Goal: Task Accomplishment & Management: Use online tool/utility

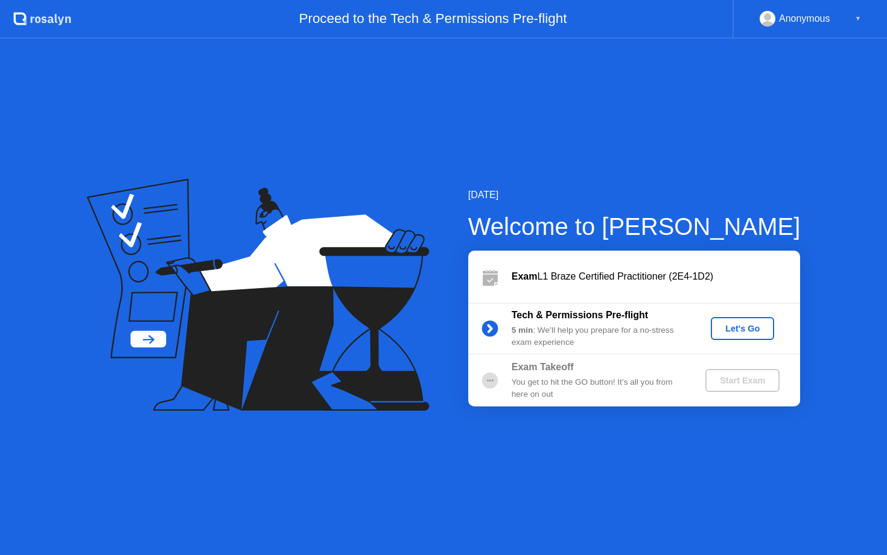
click at [747, 328] on div "Let's Go" at bounding box center [743, 329] width 54 height 10
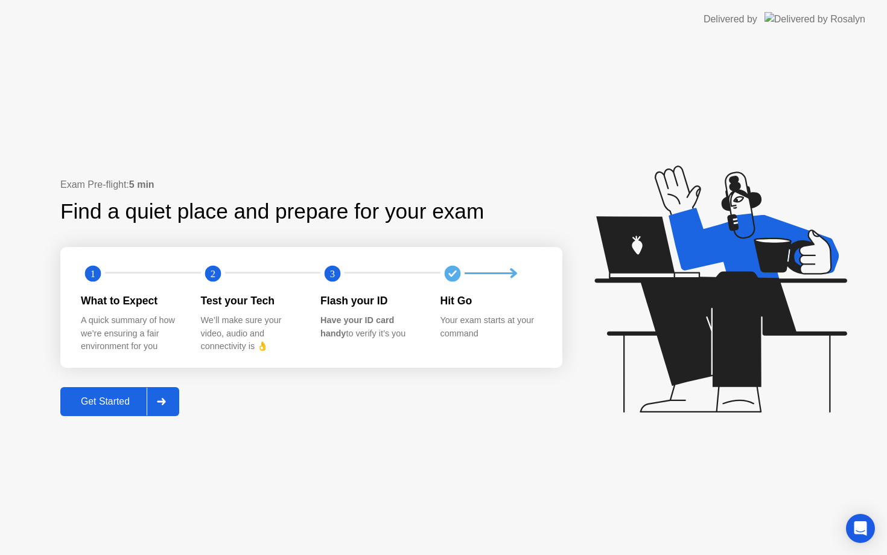
click at [110, 410] on button "Get Started" at bounding box center [119, 401] width 119 height 29
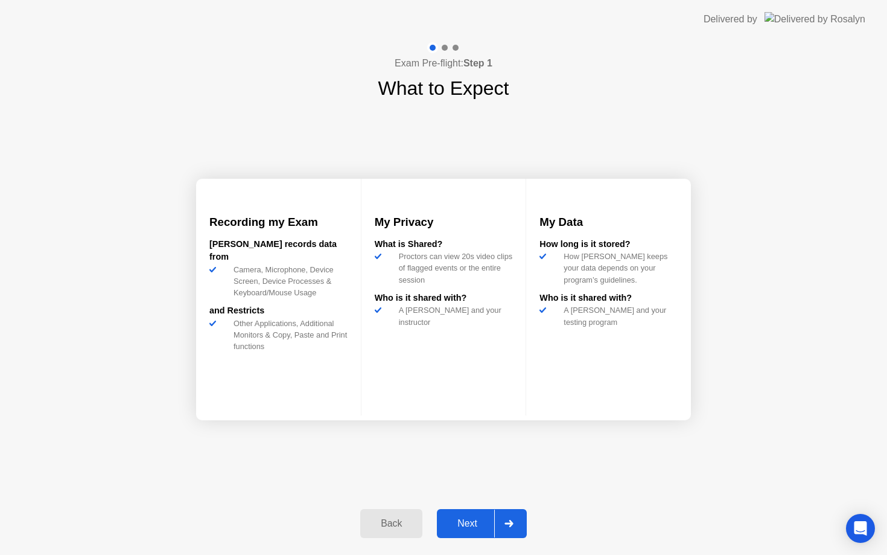
click at [474, 518] on div "Next" at bounding box center [468, 523] width 54 height 11
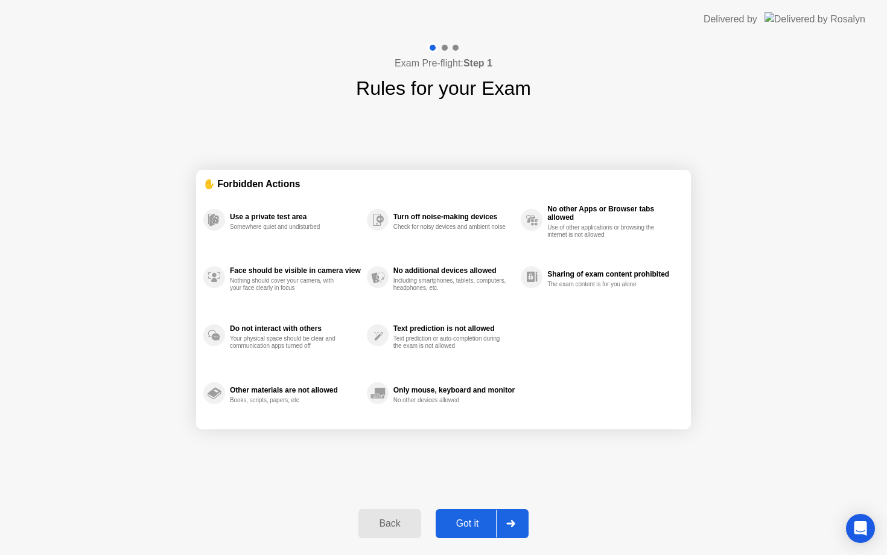
click at [479, 521] on div "Got it" at bounding box center [467, 523] width 57 height 11
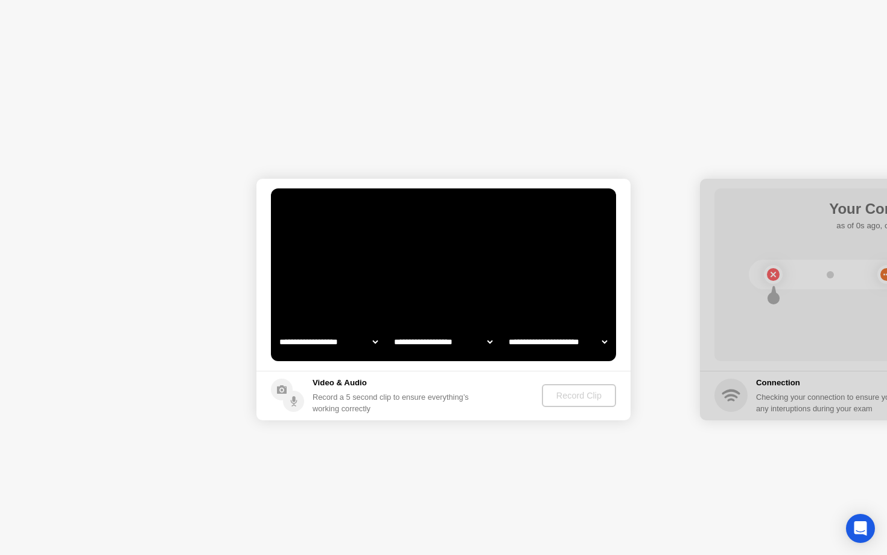
select select "**********"
select select "*******"
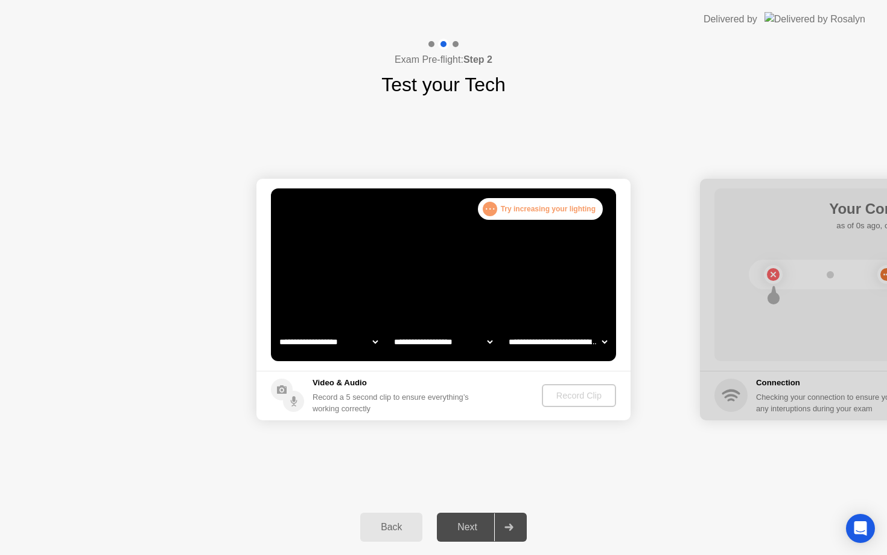
select select "**********"
click at [395, 515] on button "Back" at bounding box center [391, 526] width 62 height 29
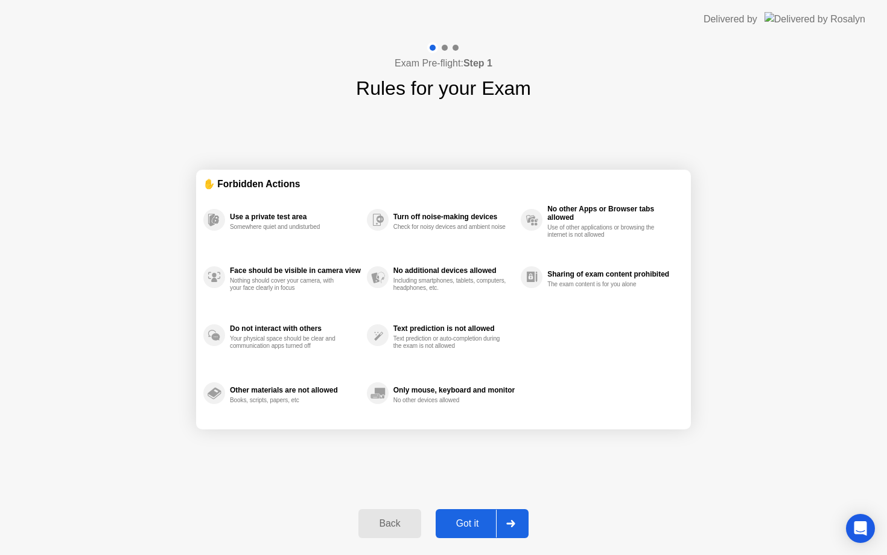
click at [465, 524] on div "Got it" at bounding box center [467, 523] width 57 height 11
select select "**********"
select select "*******"
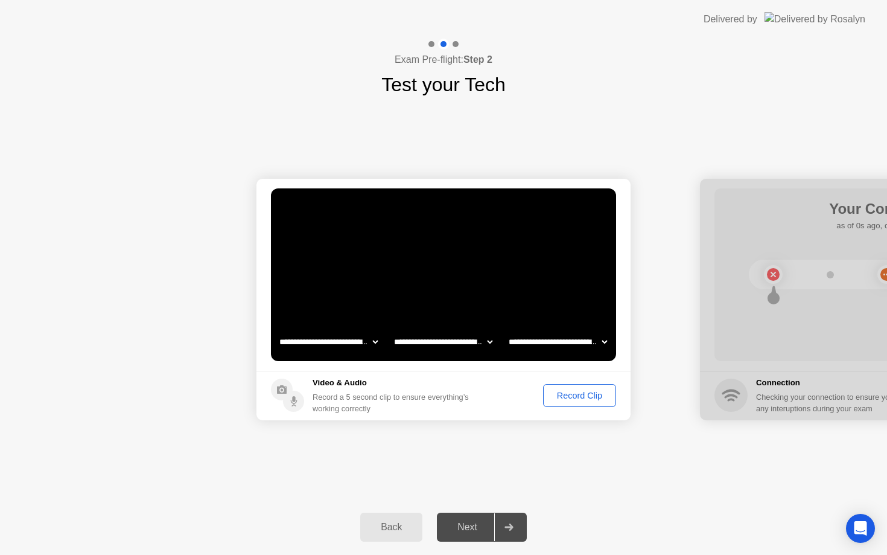
click at [587, 391] on div "Record Clip" at bounding box center [579, 396] width 65 height 10
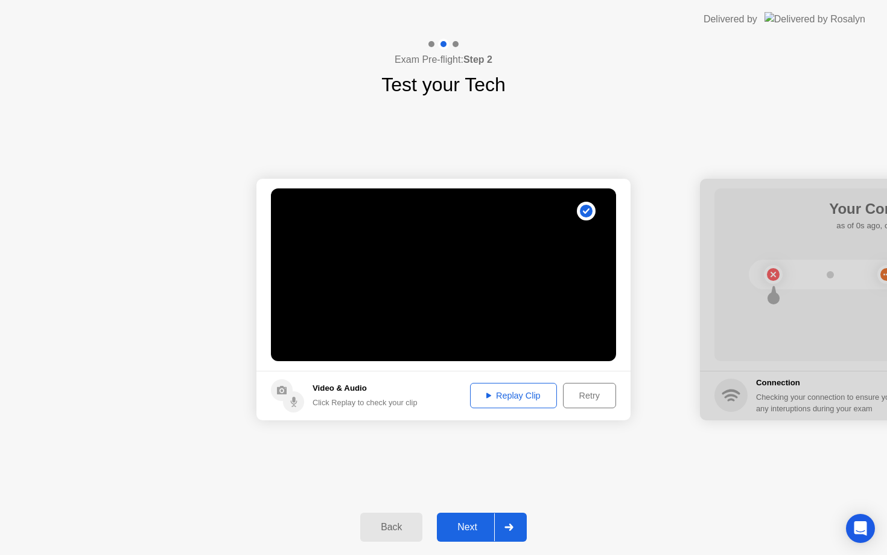
click at [465, 526] on div "Next" at bounding box center [468, 526] width 54 height 11
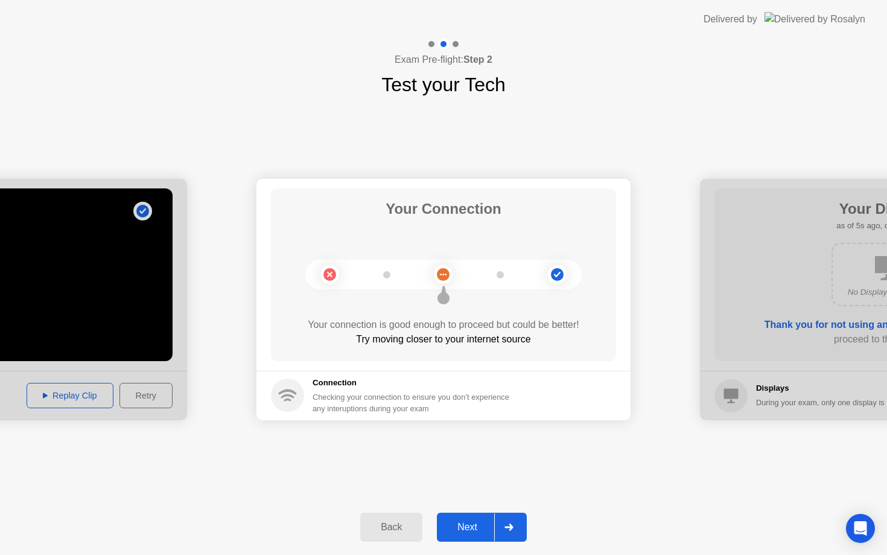
click at [469, 528] on div "Next" at bounding box center [468, 526] width 54 height 11
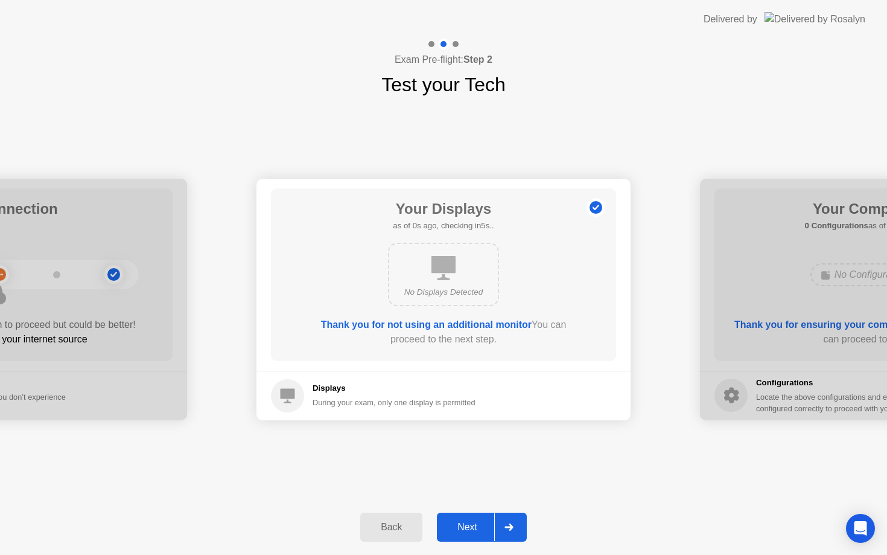
click at [469, 528] on div "Next" at bounding box center [468, 526] width 54 height 11
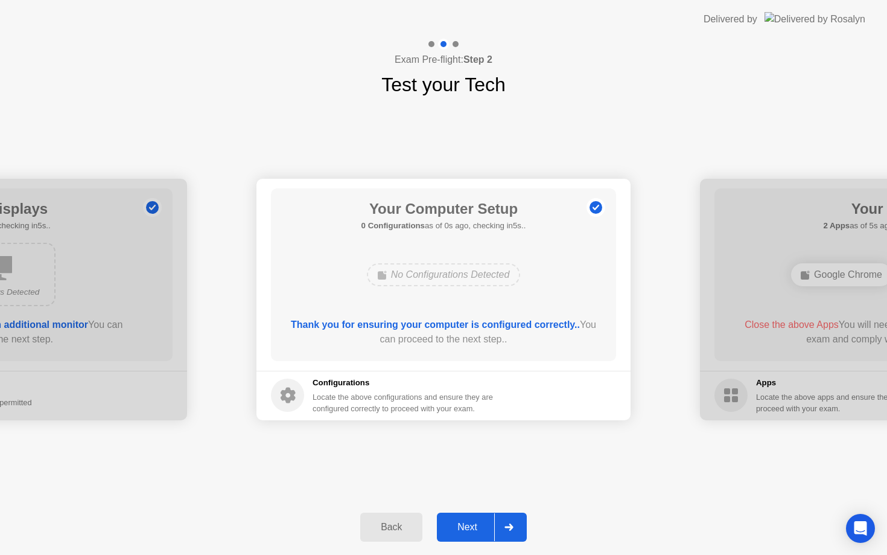
click at [469, 528] on div "Next" at bounding box center [468, 526] width 54 height 11
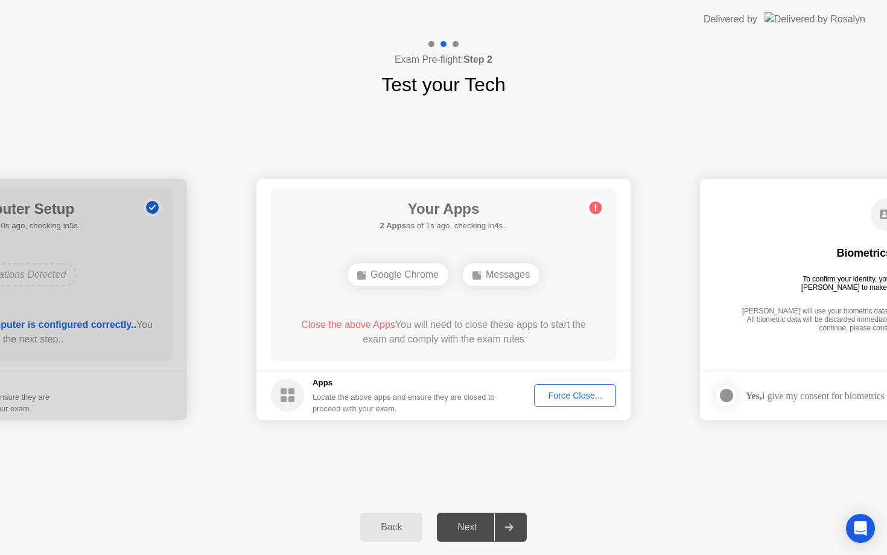
click at [469, 528] on div "Next" at bounding box center [468, 526] width 54 height 11
click at [470, 528] on div "Next" at bounding box center [468, 526] width 54 height 11
click at [471, 526] on div "Next" at bounding box center [468, 526] width 54 height 11
click at [387, 225] on b "1 App" at bounding box center [393, 225] width 22 height 9
click at [438, 271] on div "Google Chrome" at bounding box center [444, 274] width 101 height 23
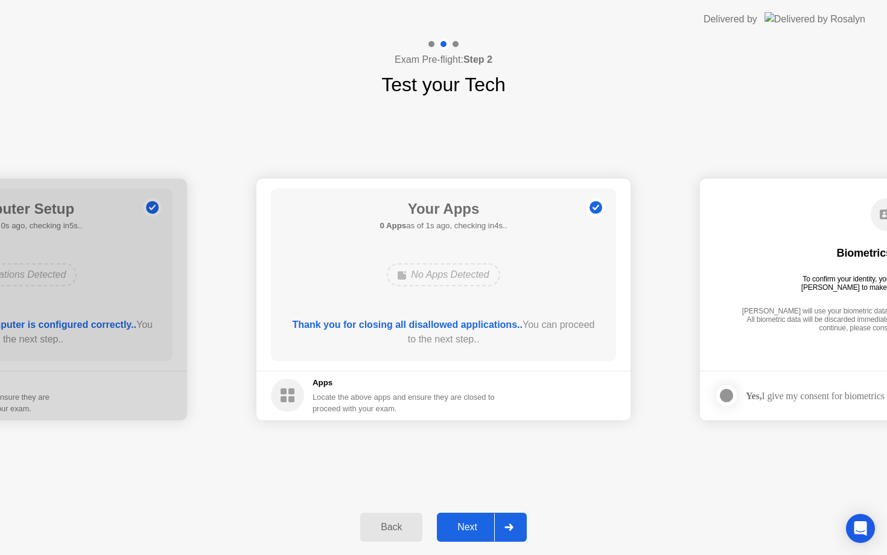
click at [480, 522] on div "Next" at bounding box center [468, 526] width 54 height 11
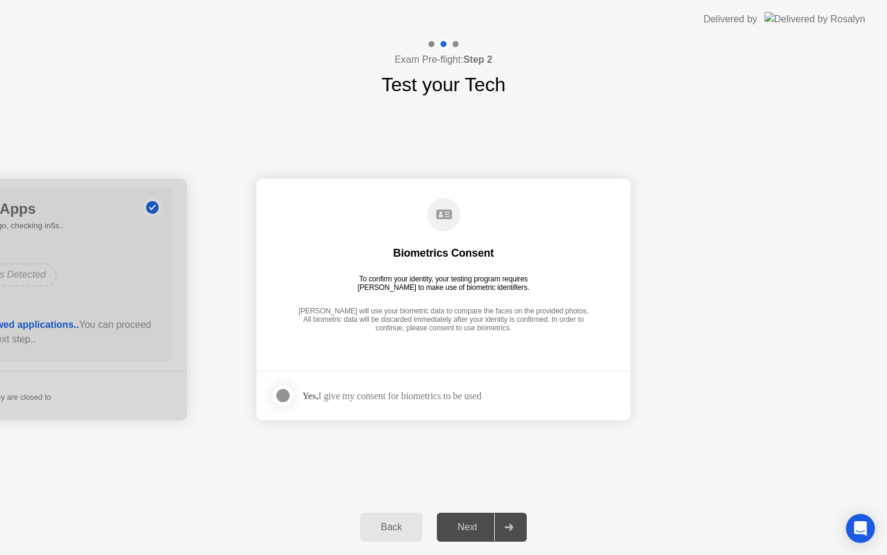
click at [480, 522] on div "Next" at bounding box center [468, 526] width 54 height 11
click at [267, 387] on footer "Yes, I give my consent for biometrics to be used" at bounding box center [444, 395] width 374 height 49
click at [278, 392] on div at bounding box center [283, 395] width 14 height 14
click at [288, 399] on div at bounding box center [283, 395] width 14 height 14
click at [464, 522] on div "Next" at bounding box center [468, 526] width 54 height 11
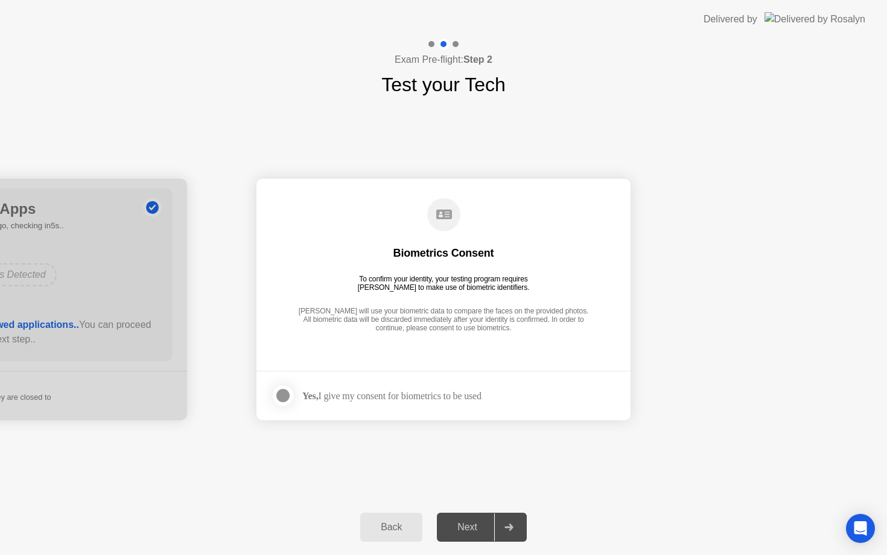
click at [285, 401] on div at bounding box center [283, 395] width 14 height 14
click at [486, 515] on button "Next" at bounding box center [482, 526] width 90 height 29
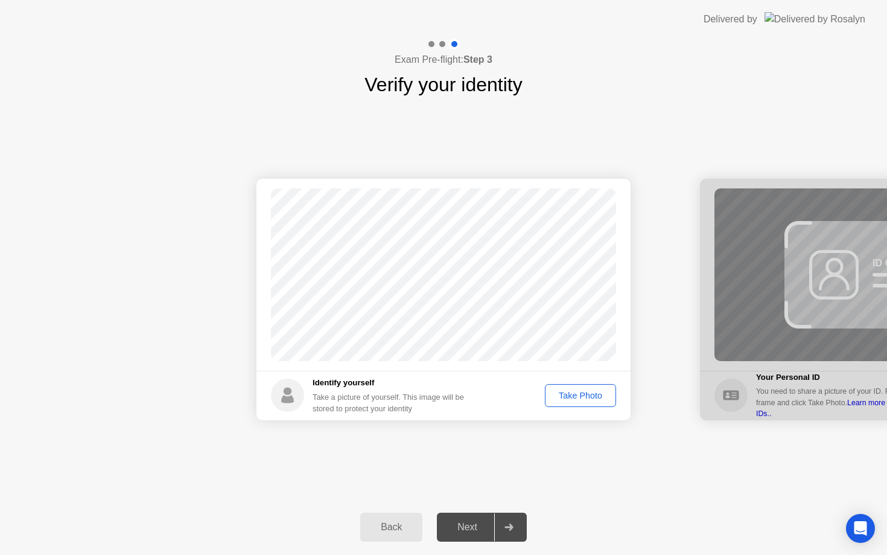
click at [578, 400] on div "Take Photo" at bounding box center [580, 396] width 63 height 10
click at [473, 528] on div "Next" at bounding box center [468, 526] width 54 height 11
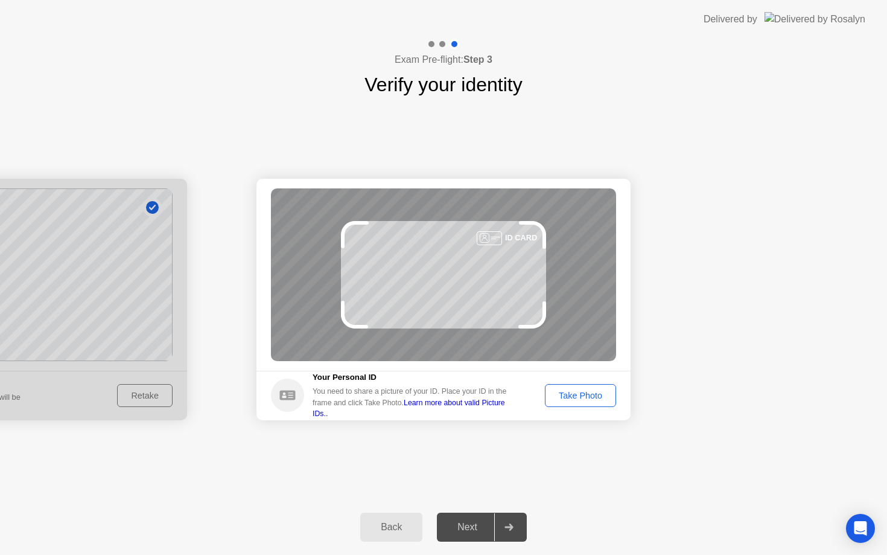
click at [584, 392] on div "Take Photo" at bounding box center [580, 396] width 63 height 10
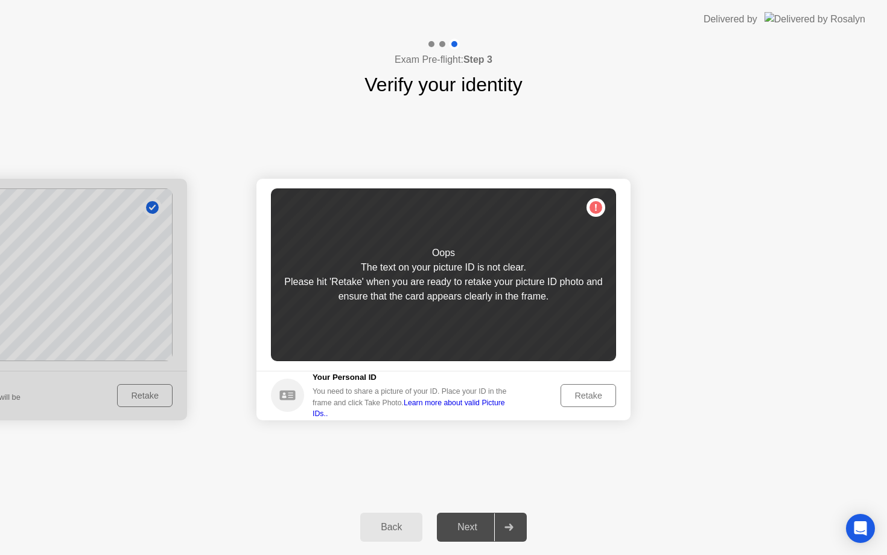
click at [590, 396] on div "Retake" at bounding box center [588, 396] width 47 height 10
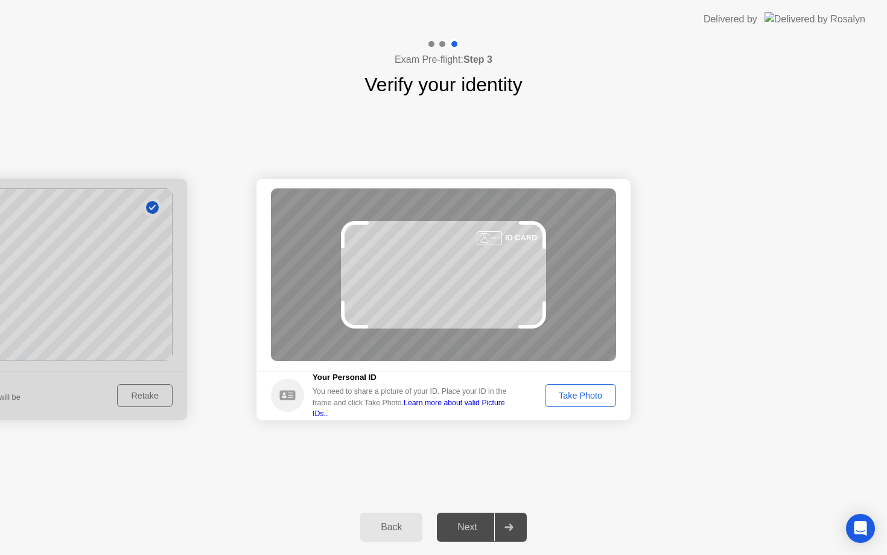
click at [587, 396] on div "Take Photo" at bounding box center [580, 396] width 63 height 10
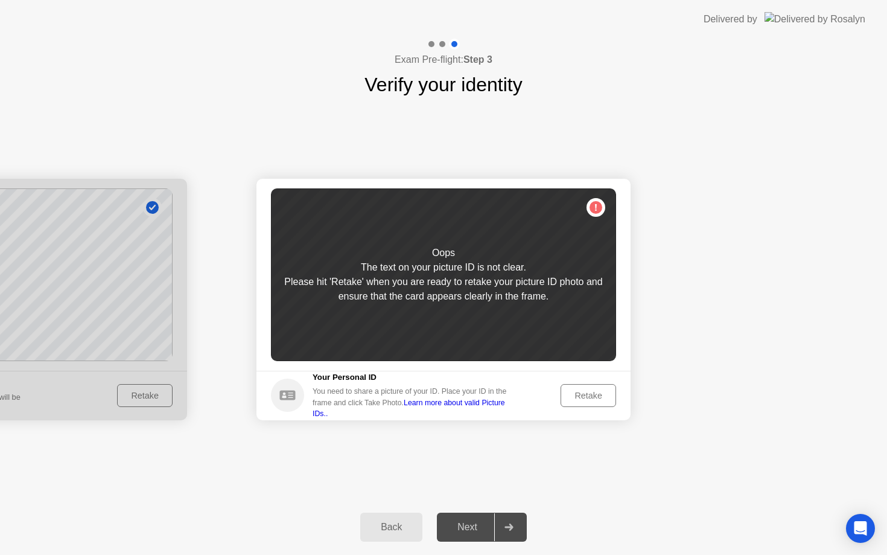
click at [587, 396] on div "Retake" at bounding box center [588, 396] width 47 height 10
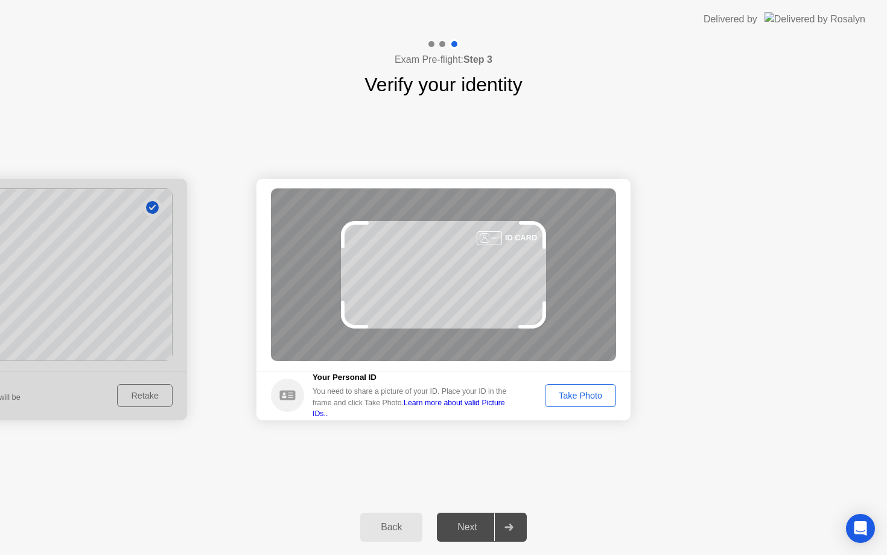
click at [587, 396] on div "Take Photo" at bounding box center [580, 396] width 63 height 10
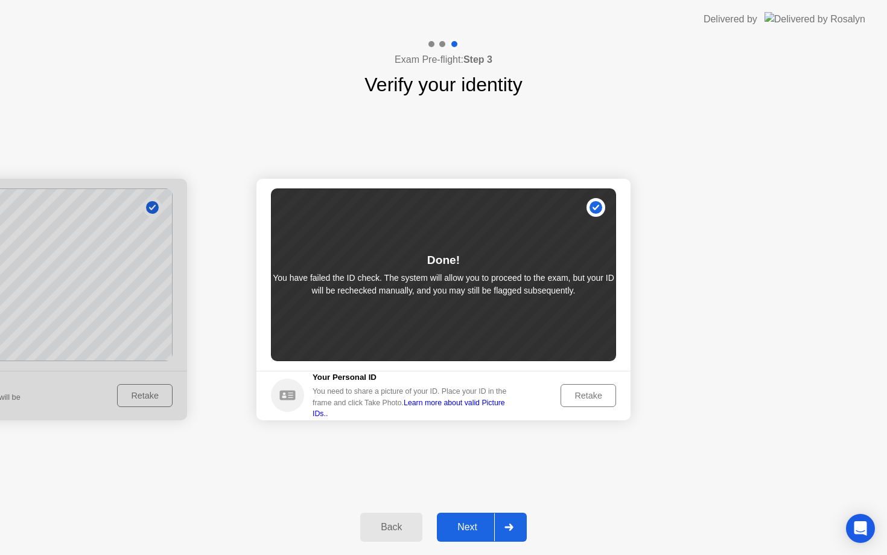
click at [477, 530] on div "Next" at bounding box center [468, 526] width 54 height 11
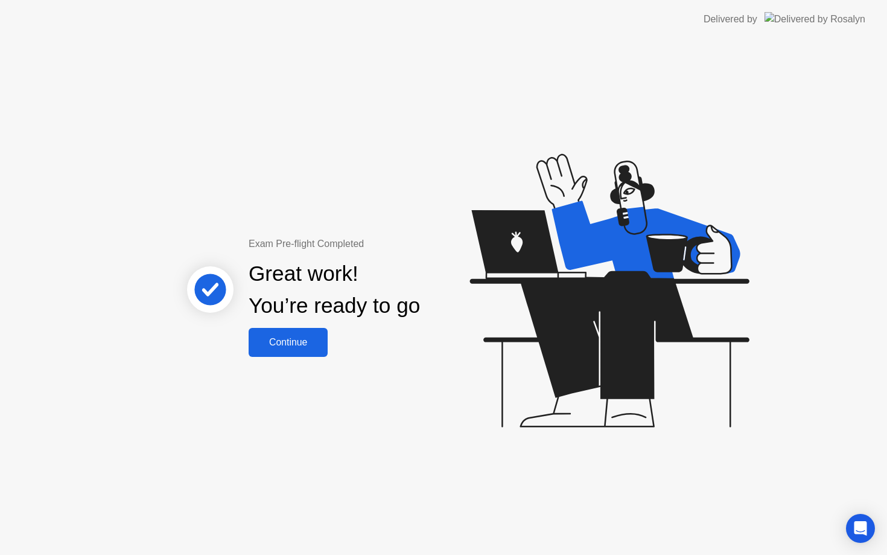
click at [317, 337] on div "Continue" at bounding box center [288, 342] width 72 height 11
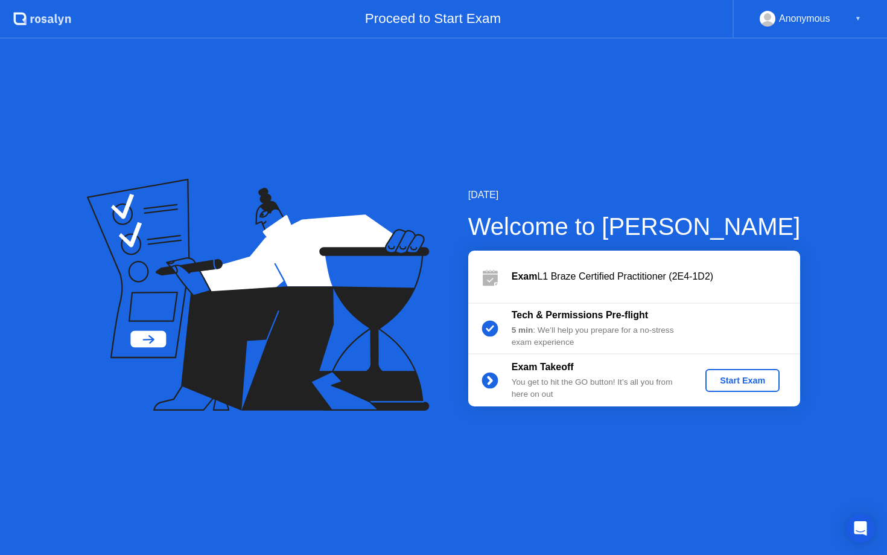
click at [740, 387] on button "Start Exam" at bounding box center [743, 380] width 74 height 23
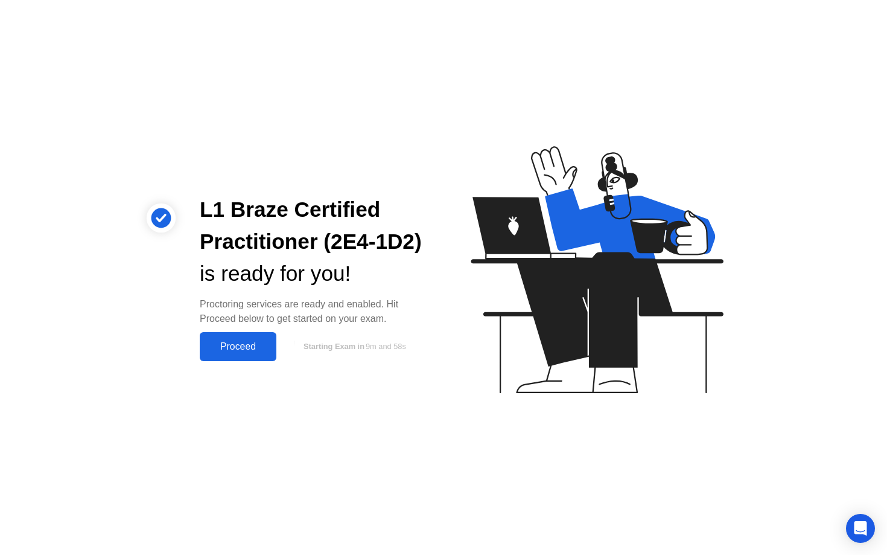
click at [258, 352] on div "Proceed" at bounding box center [237, 346] width 69 height 11
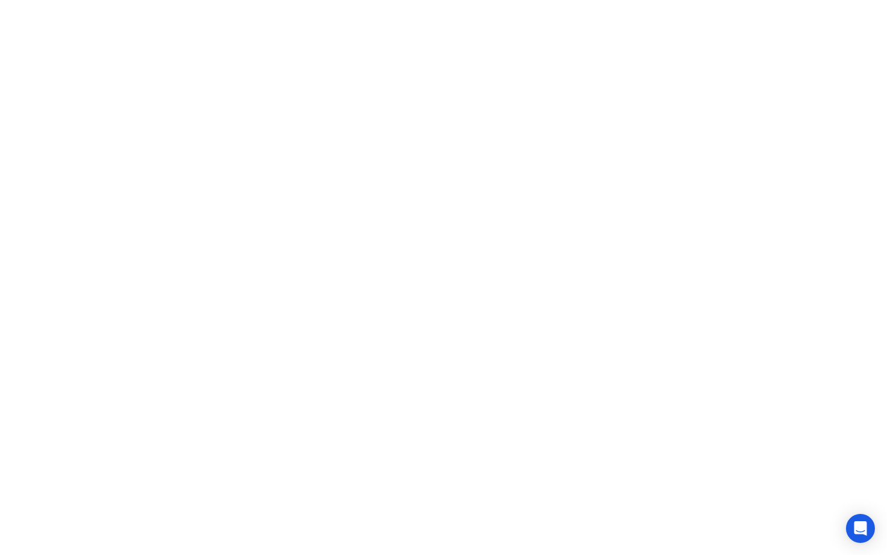
click icon
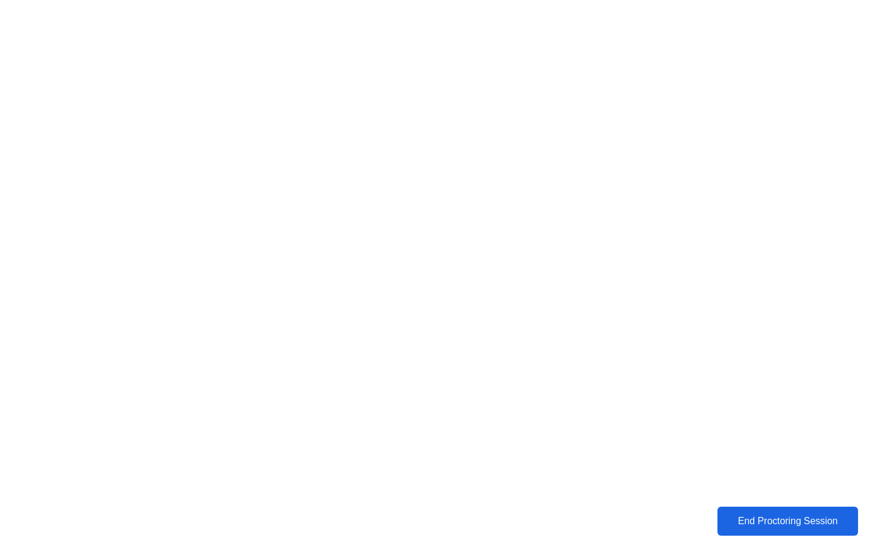
click at [834, 526] on div "End Proctoring Session" at bounding box center [787, 520] width 133 height 11
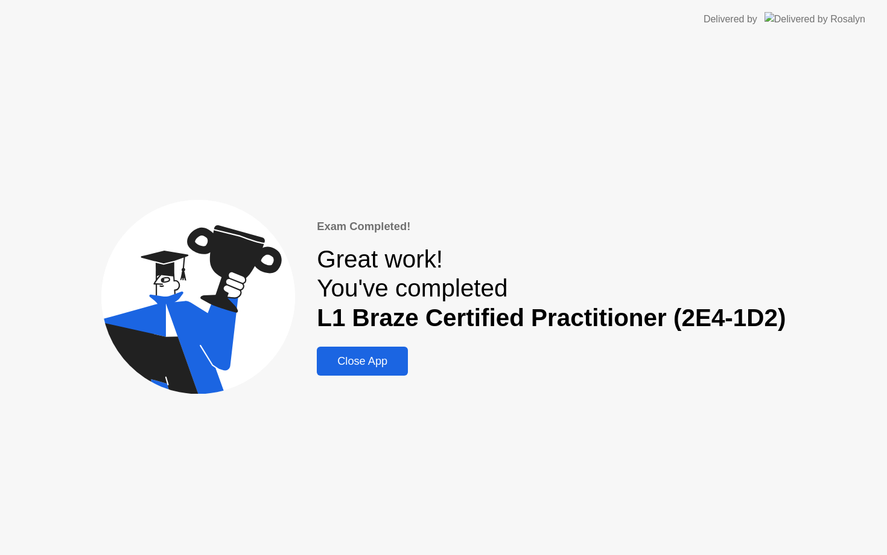
click at [372, 363] on div "Close App" at bounding box center [362, 361] width 84 height 13
